Goal: Use online tool/utility

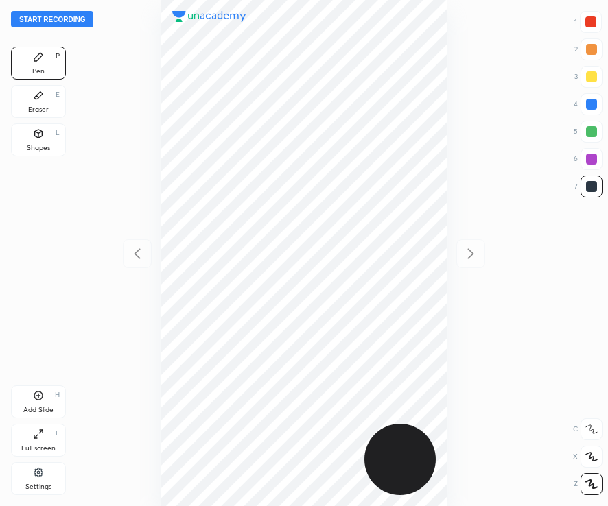
scroll to position [506, 388]
click at [77, 18] on button "Start recording" at bounding box center [52, 19] width 82 height 16
click at [62, 14] on button "End recording" at bounding box center [49, 19] width 76 height 16
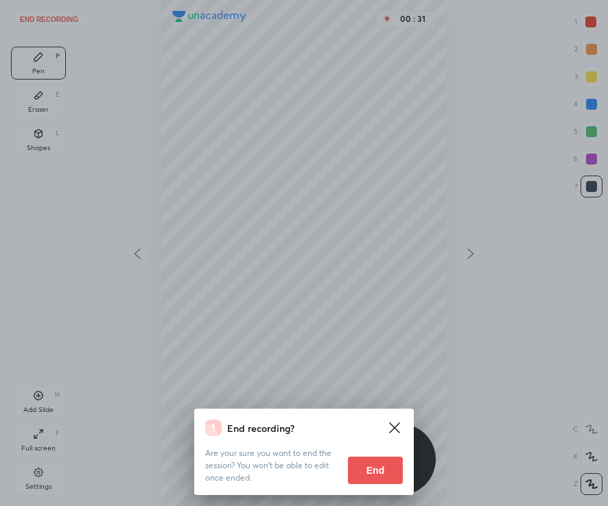
click at [371, 471] on button "End" at bounding box center [375, 470] width 55 height 27
